Goal: Information Seeking & Learning: Learn about a topic

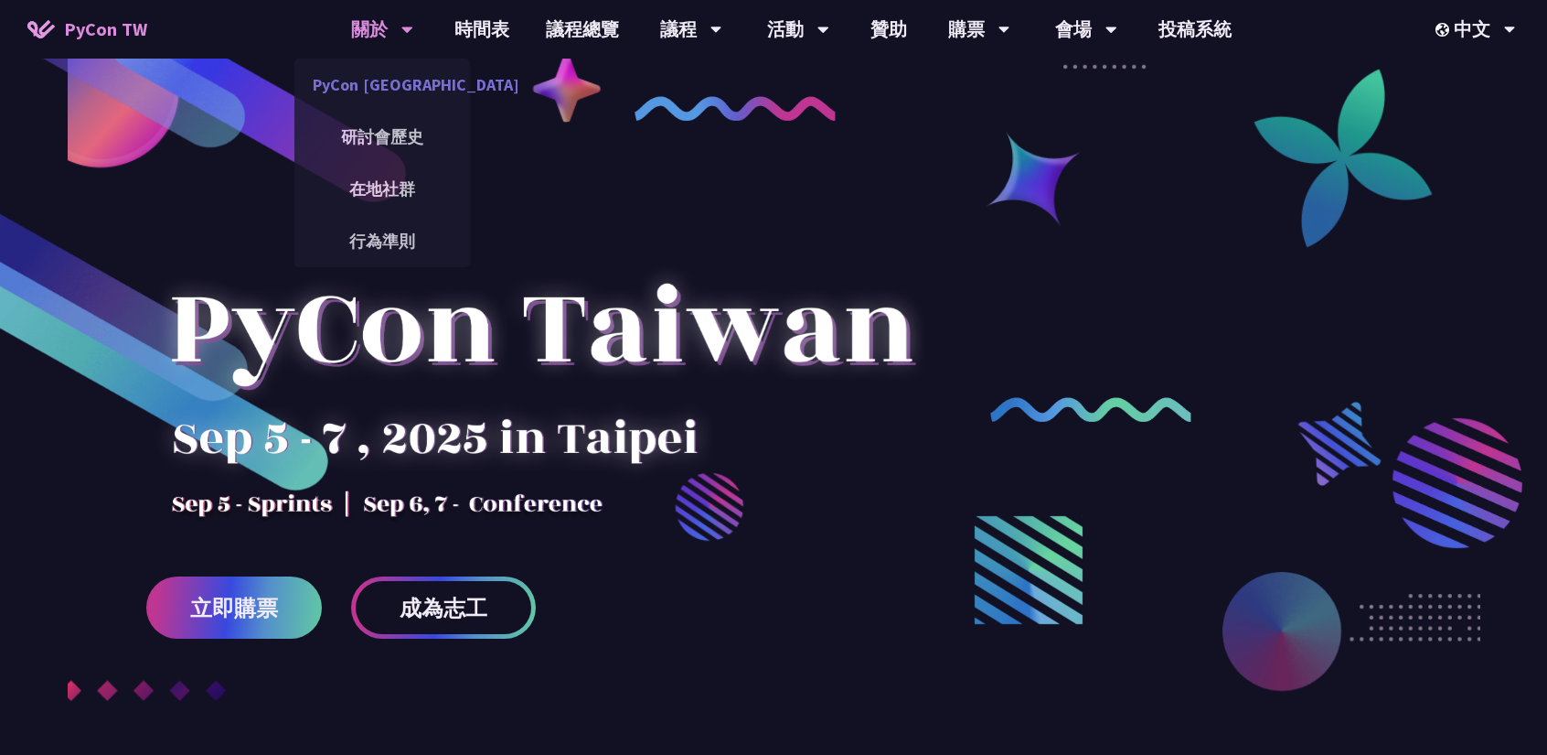
click at [403, 70] on link "PyCon [GEOGRAPHIC_DATA]" at bounding box center [382, 84] width 176 height 43
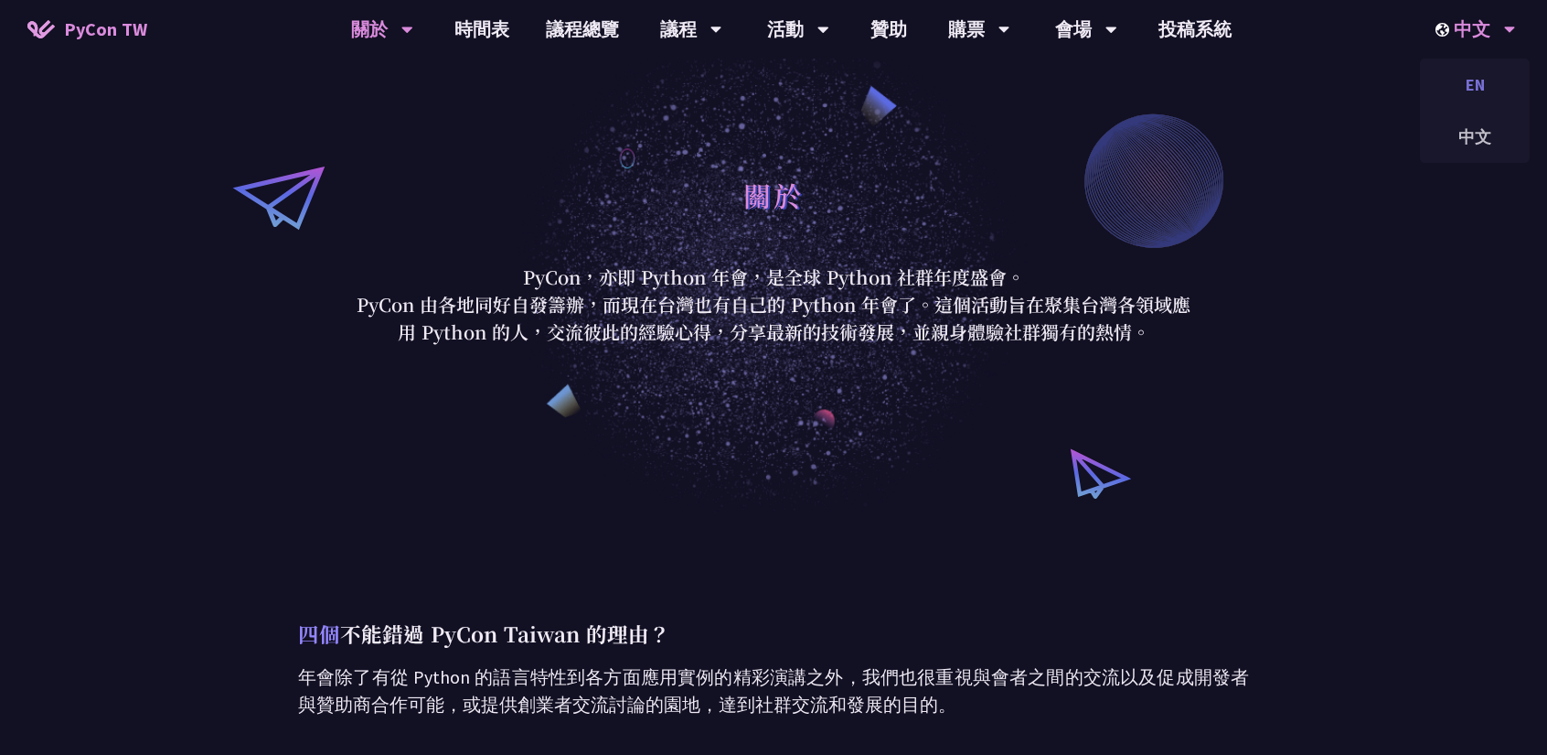
click at [1477, 65] on div "EN" at bounding box center [1475, 84] width 110 height 43
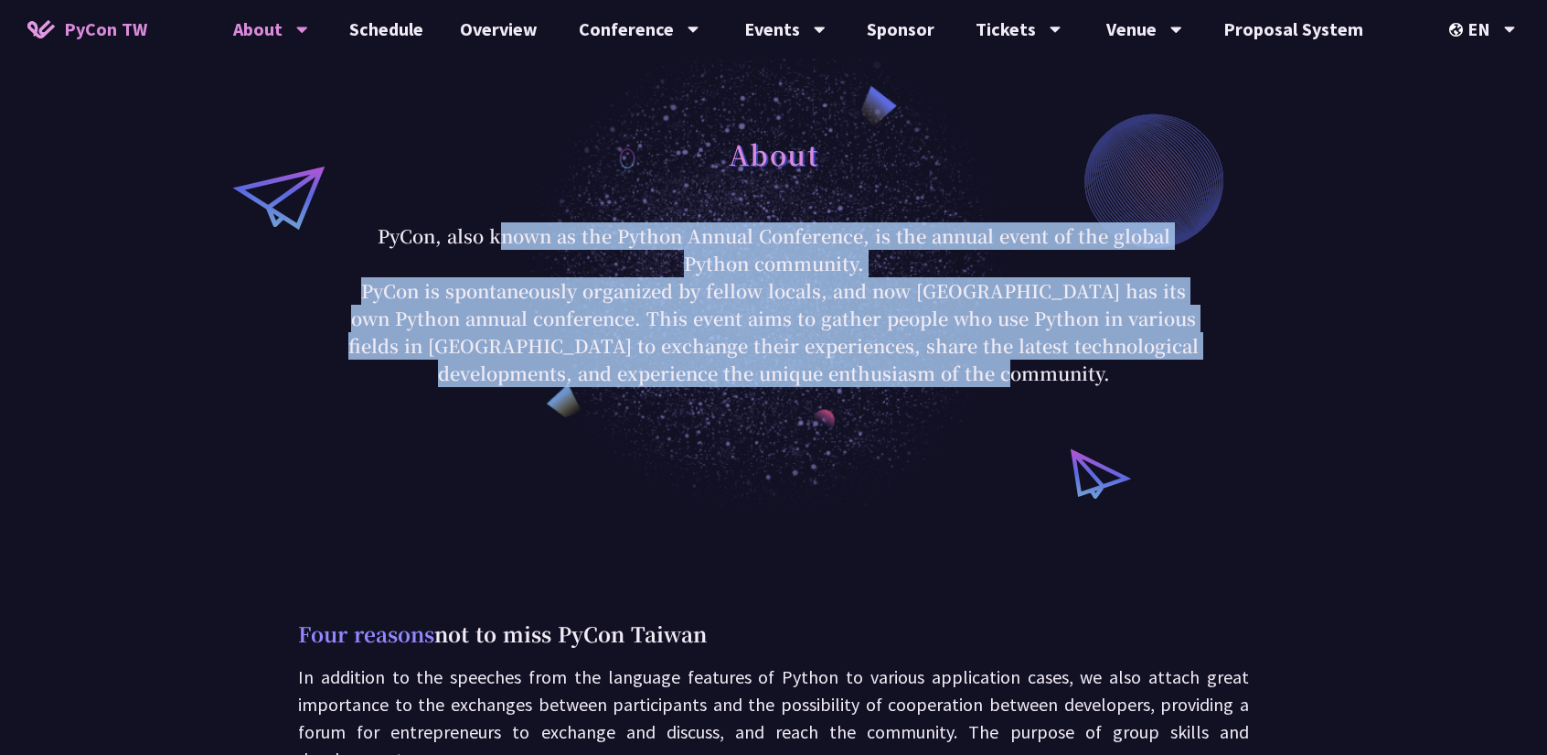
drag, startPoint x: 371, startPoint y: 228, endPoint x: 1024, endPoint y: 369, distance: 668.0
click at [1024, 369] on div "About PyCon, also known as the Python Annual Conference, is the annual event of…" at bounding box center [773, 256] width 851 height 261
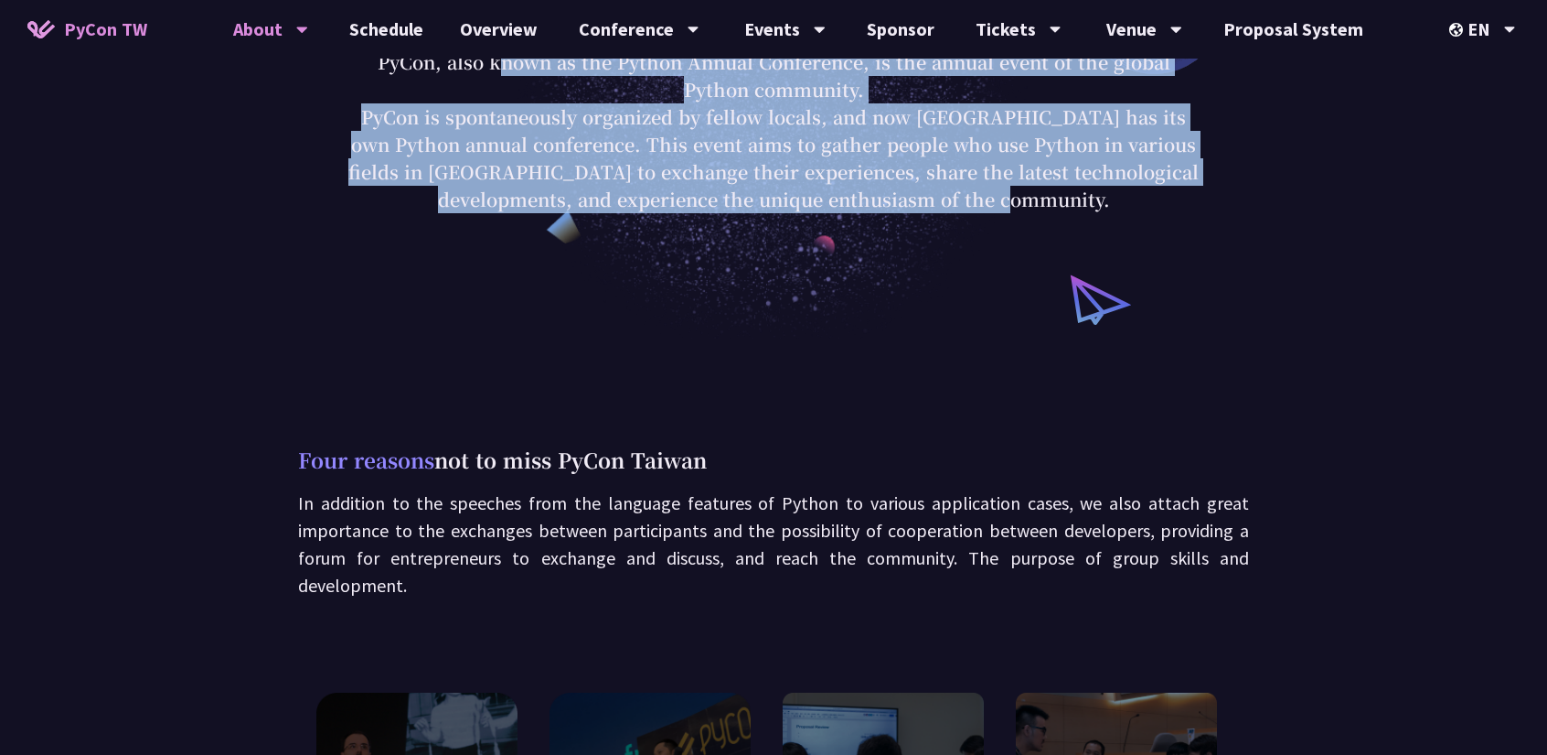
scroll to position [18, 0]
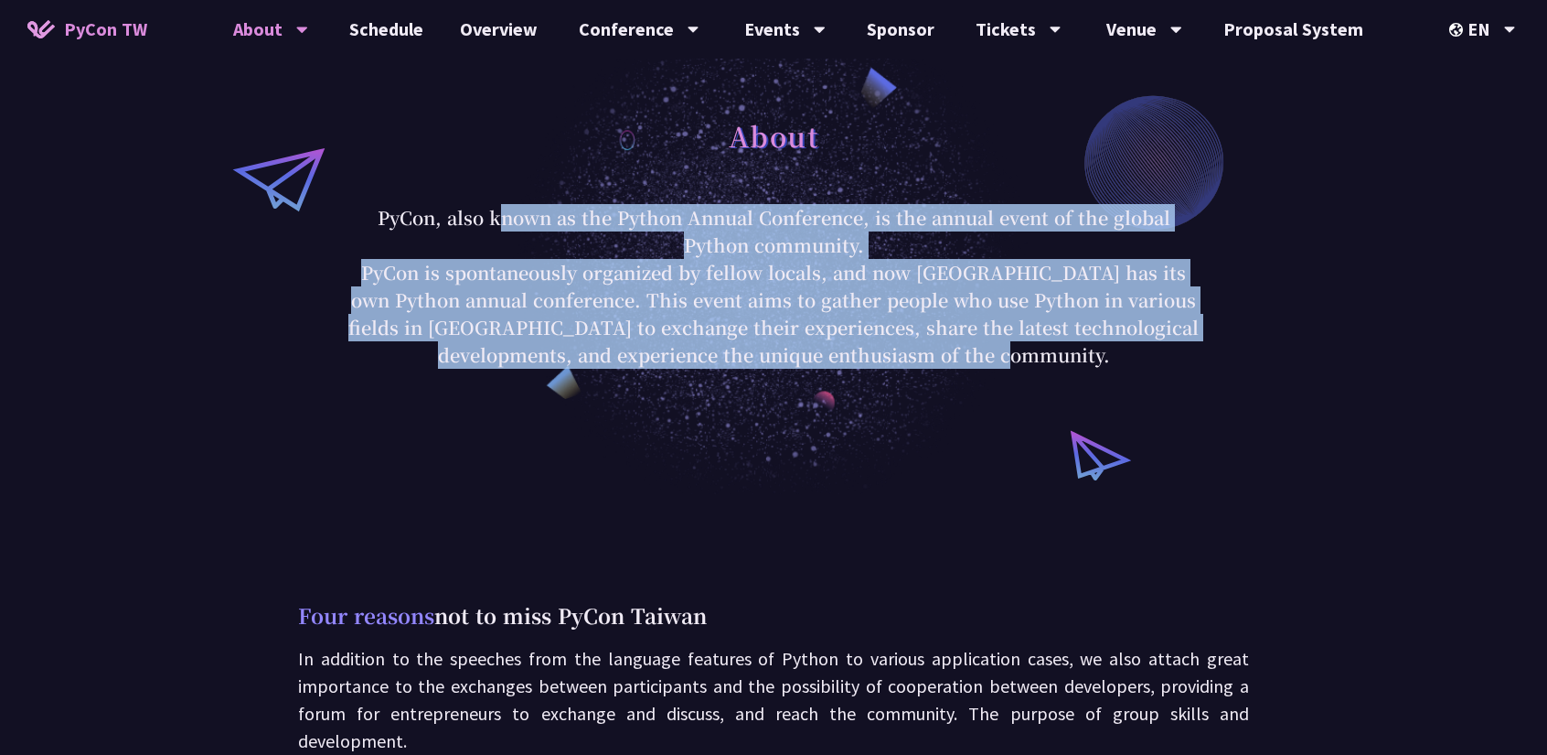
copy div "PyCon, also known as the Python Annual Conference, is the annual event of the g…"
